Goal: Task Accomplishment & Management: Complete application form

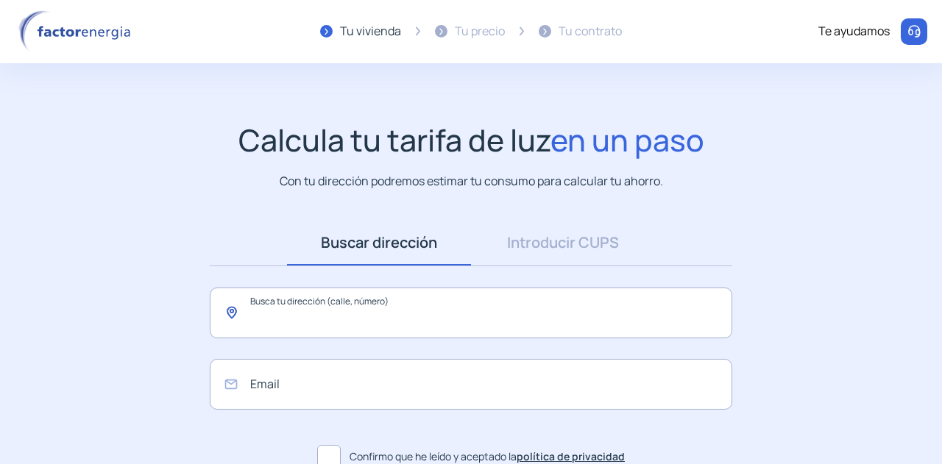
click at [342, 313] on input "text" at bounding box center [471, 313] width 523 height 51
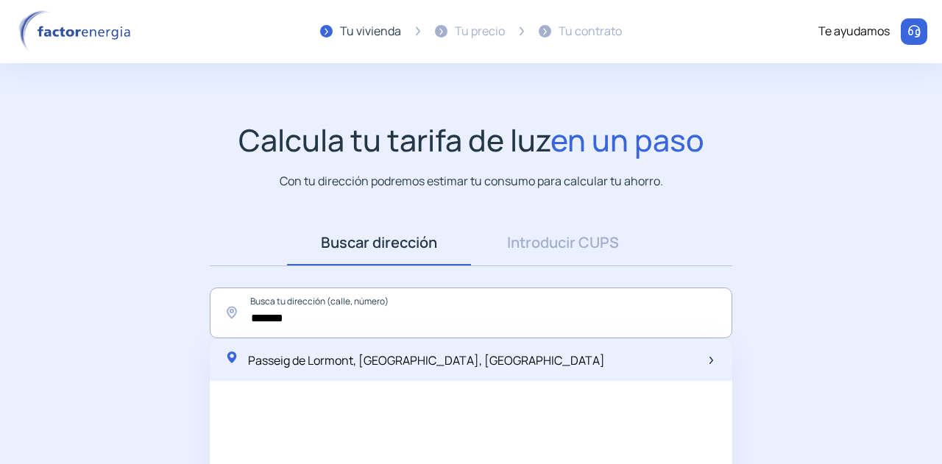
click at [366, 361] on span "Passeig de Lormont, [GEOGRAPHIC_DATA], [GEOGRAPHIC_DATA]" at bounding box center [426, 361] width 357 height 16
type input "**********"
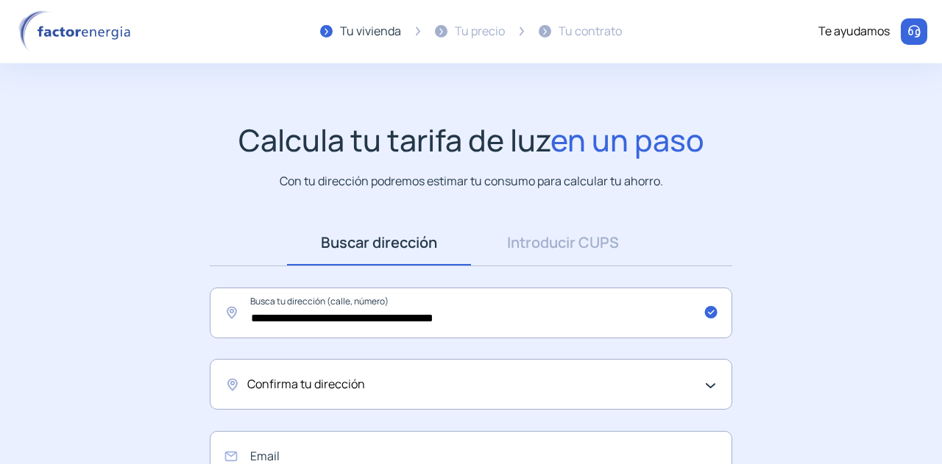
click at [357, 385] on span "Confirma tu dirección" at bounding box center [306, 384] width 118 height 19
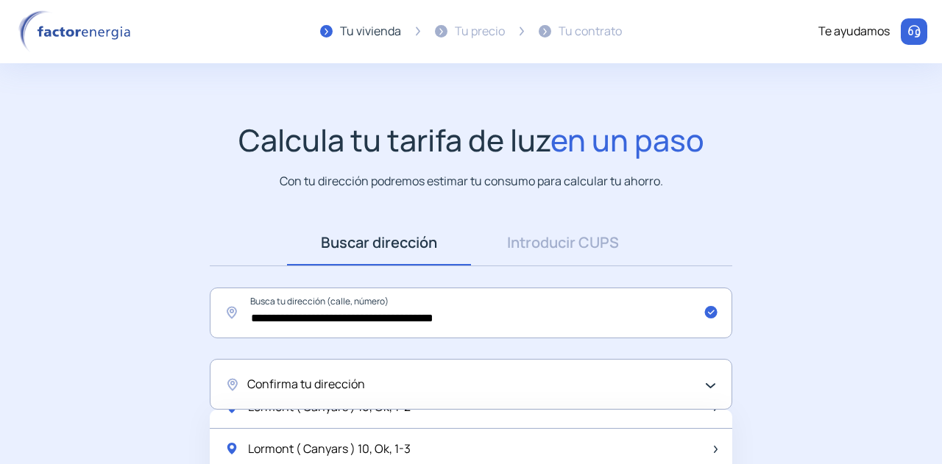
scroll to position [147, 0]
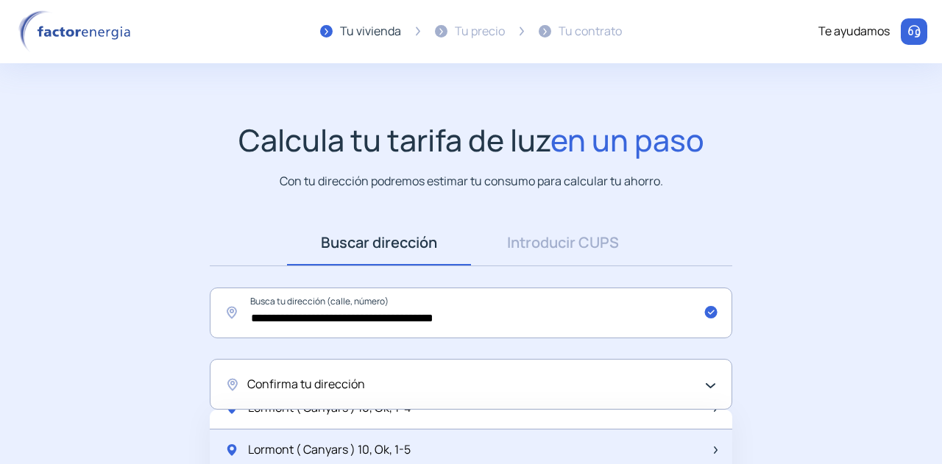
click at [346, 451] on span "Lormont ( Canyars ) 10, Ok, 1-5" at bounding box center [329, 450] width 163 height 19
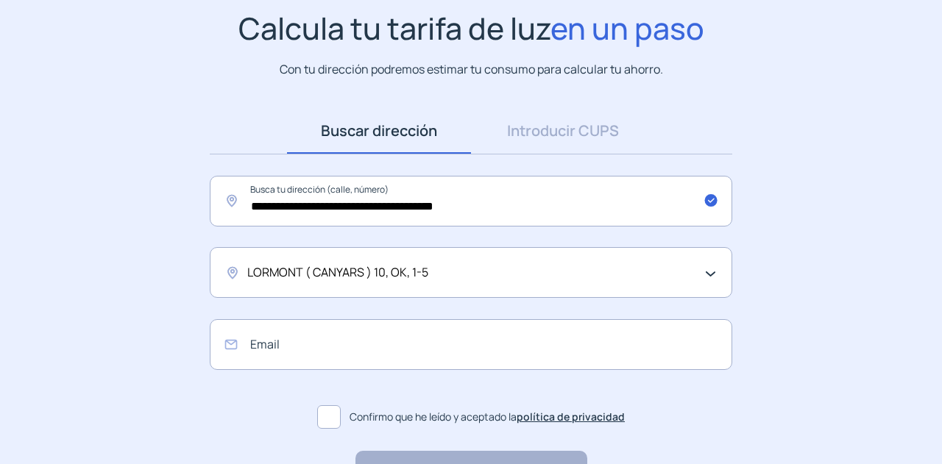
scroll to position [215, 0]
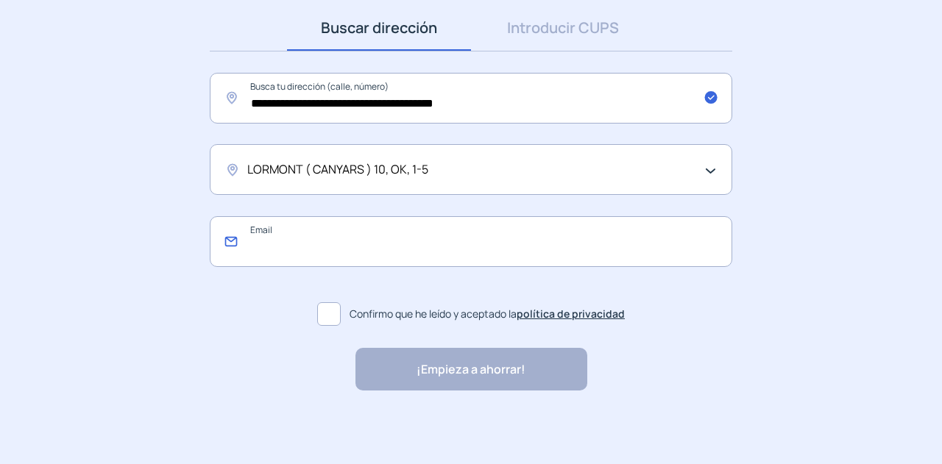
click at [297, 246] on input "email" at bounding box center [471, 241] width 523 height 51
type input "**********"
click at [329, 309] on span at bounding box center [329, 315] width 24 height 24
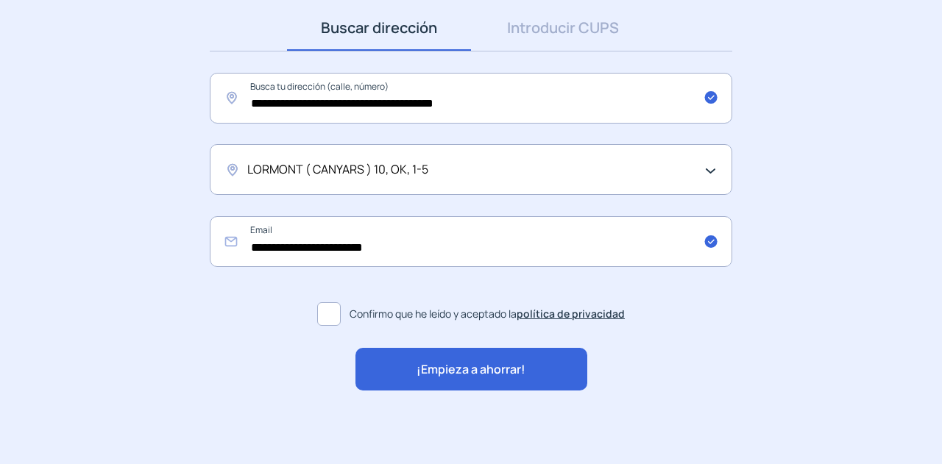
click at [505, 371] on span "¡Empieza a ahorrar!" at bounding box center [471, 370] width 109 height 19
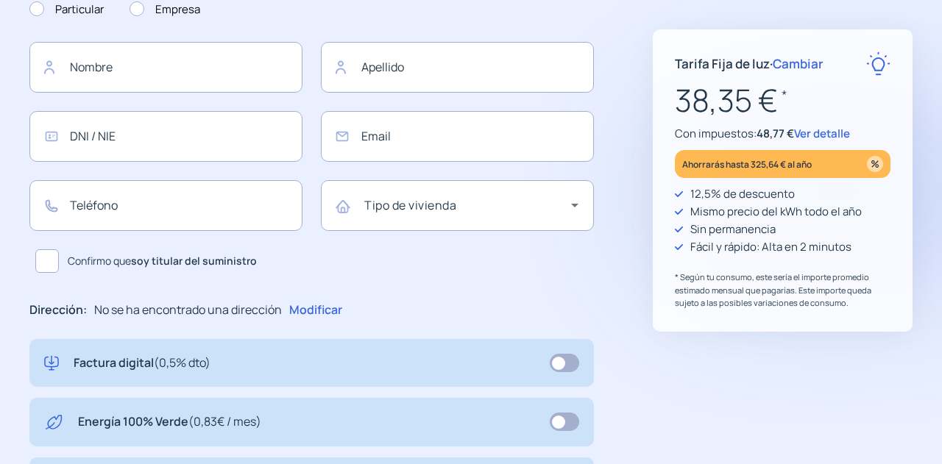
type input "**********"
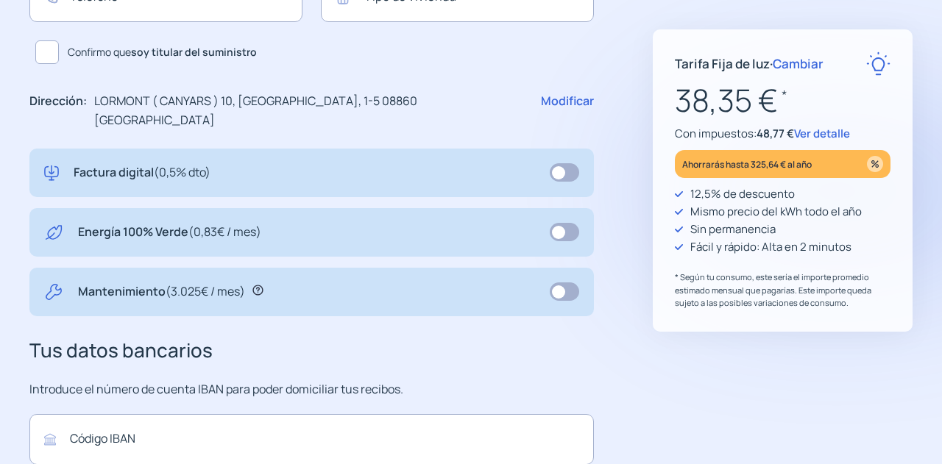
scroll to position [442, 0]
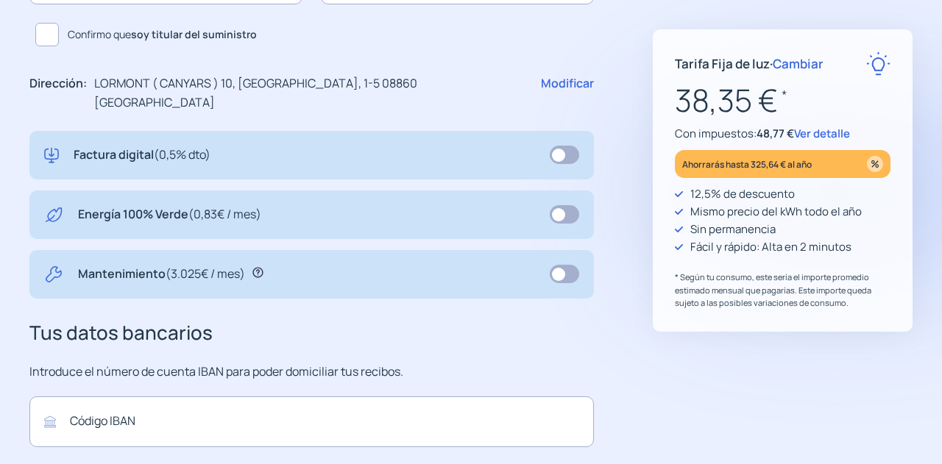
click at [257, 267] on icon at bounding box center [257, 272] width 11 height 11
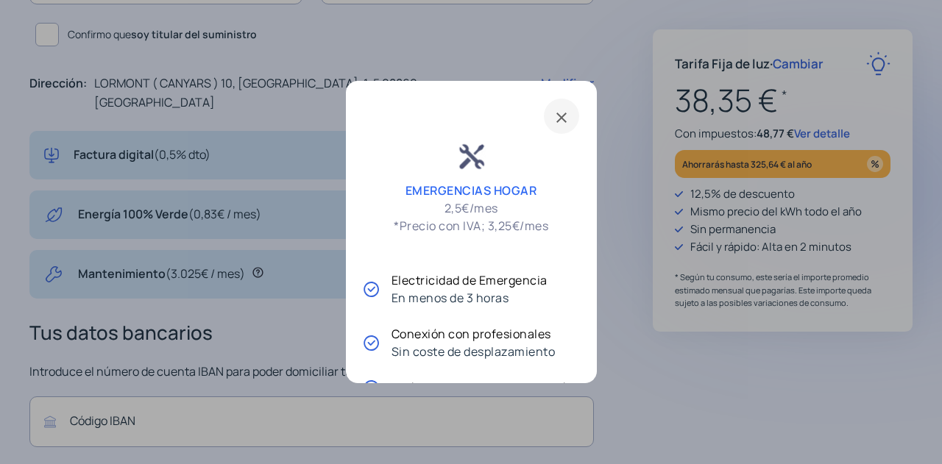
click at [555, 117] on span at bounding box center [561, 116] width 35 height 35
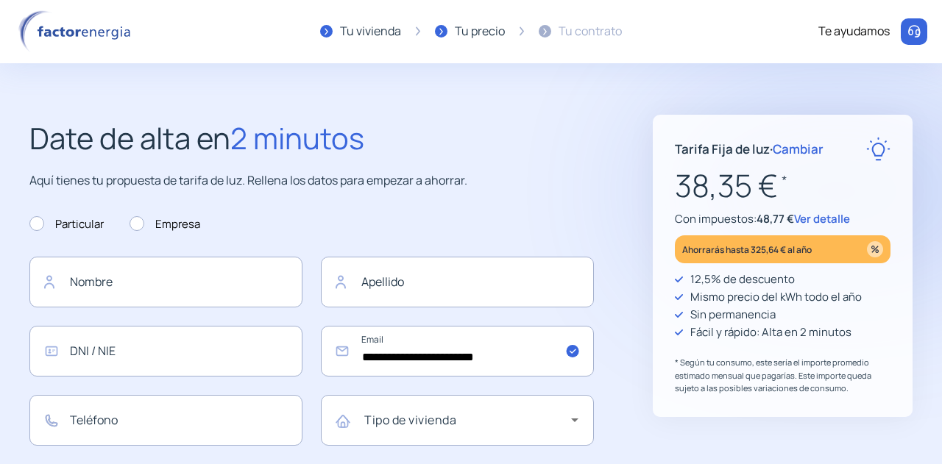
scroll to position [442, 0]
